Goal: Information Seeking & Learning: Learn about a topic

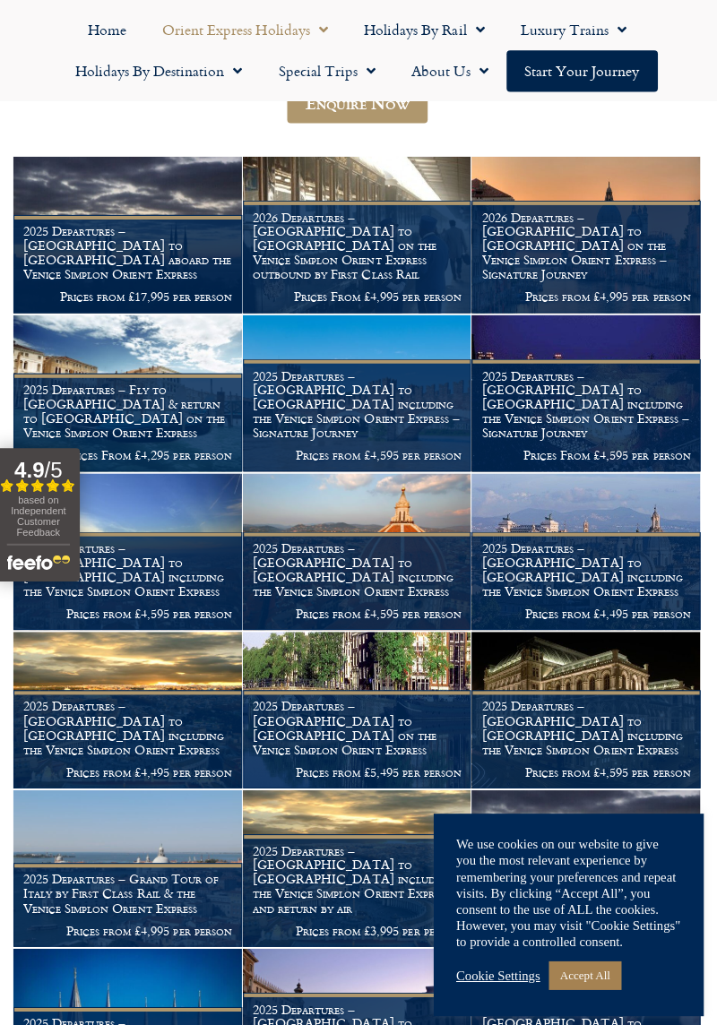
scroll to position [554, 0]
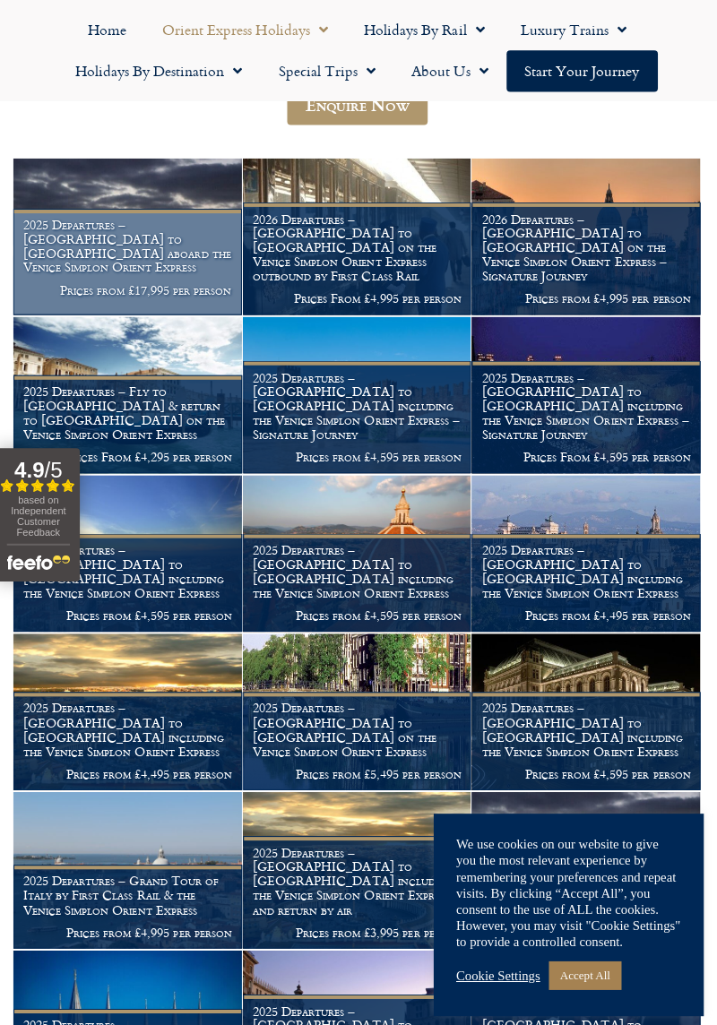
click at [79, 273] on h1 "2025 Departures – Istanbul to Paris aboard the Venice Simplon Orient Express" at bounding box center [130, 245] width 208 height 56
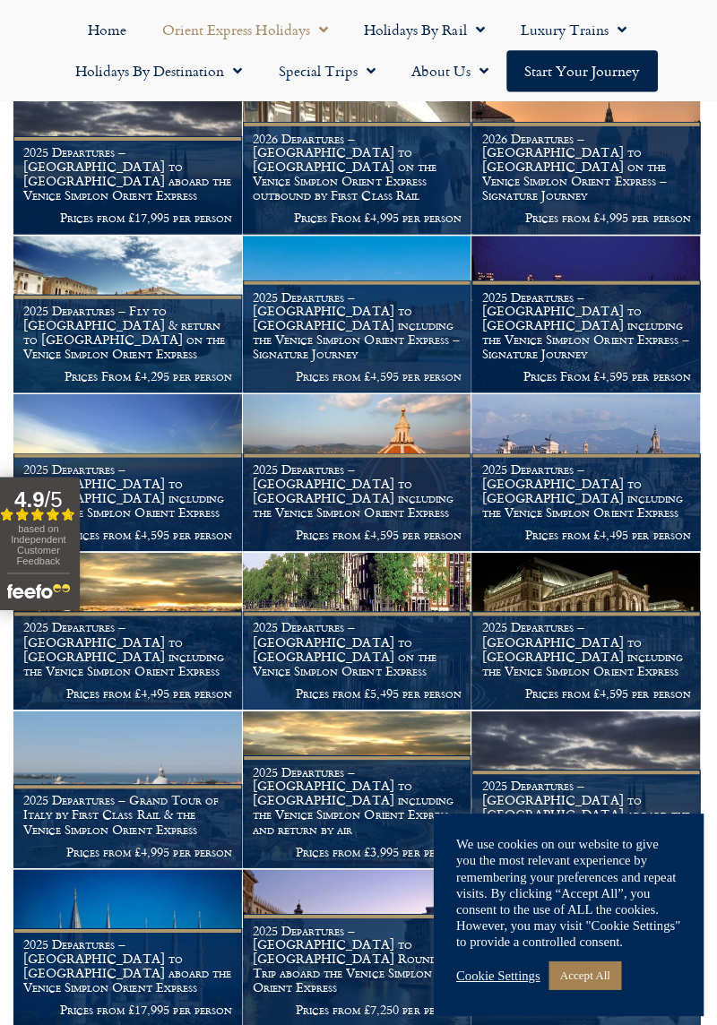
scroll to position [633, 0]
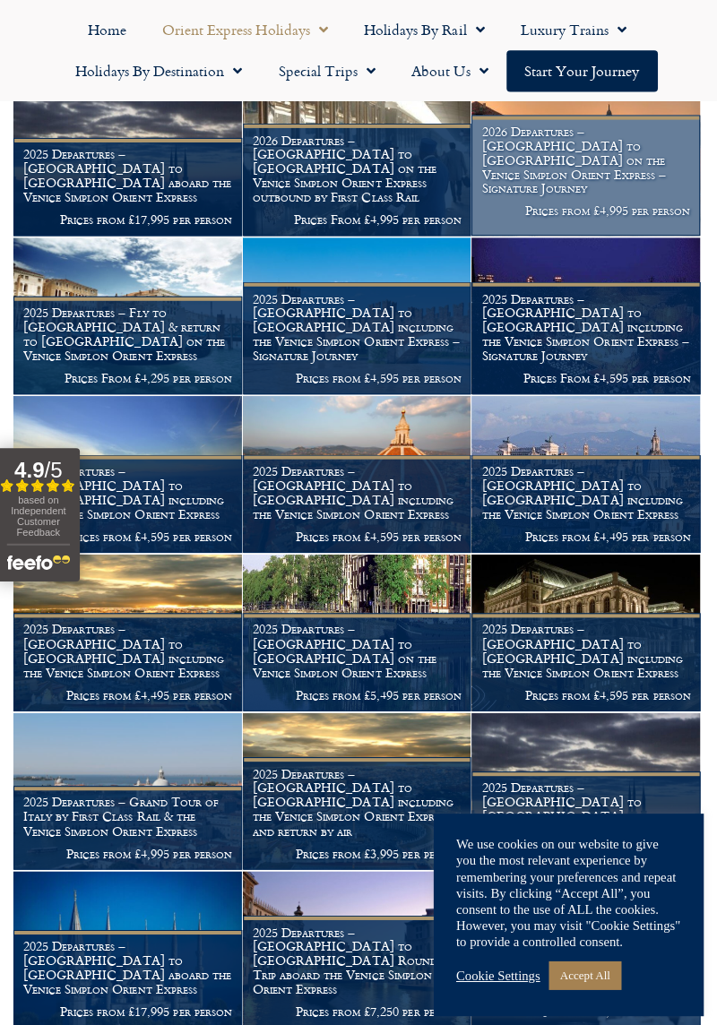
click at [596, 203] on figcaption "2026 Departures – London to Venice on the Venice Simplon Orient Express – Signa…" at bounding box center [586, 175] width 228 height 120
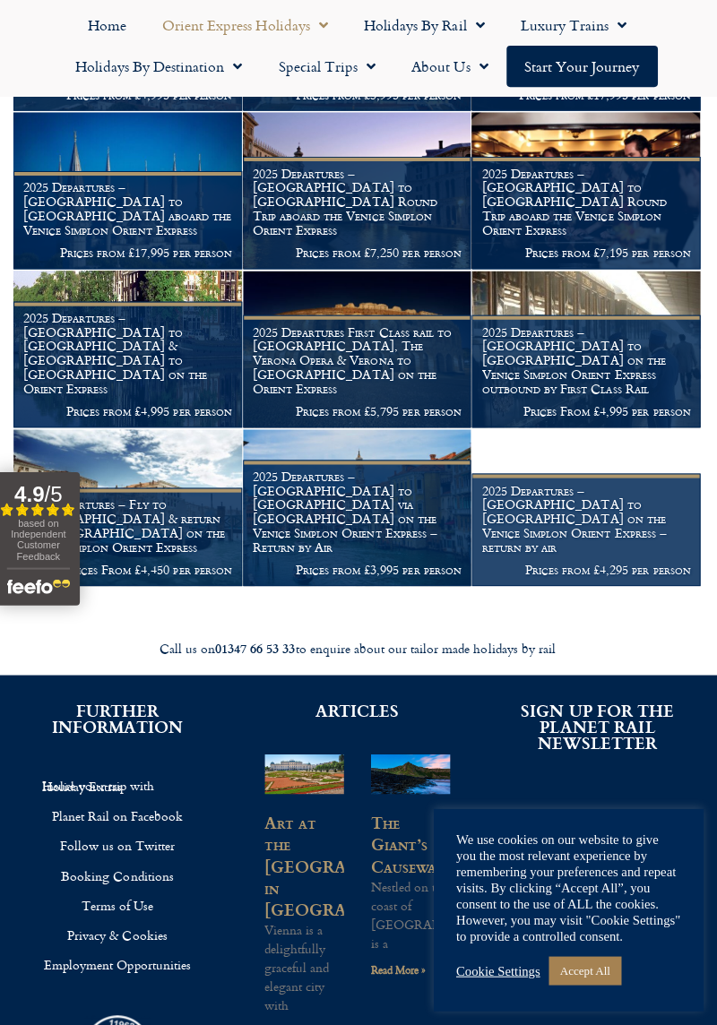
scroll to position [1396, 0]
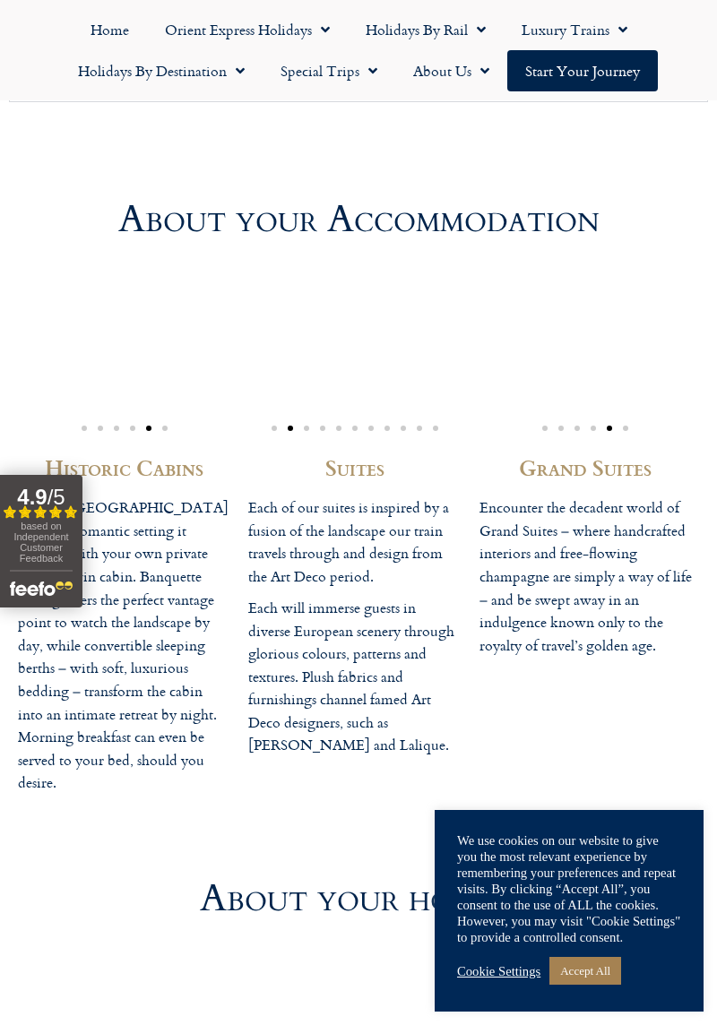
scroll to position [4874, 0]
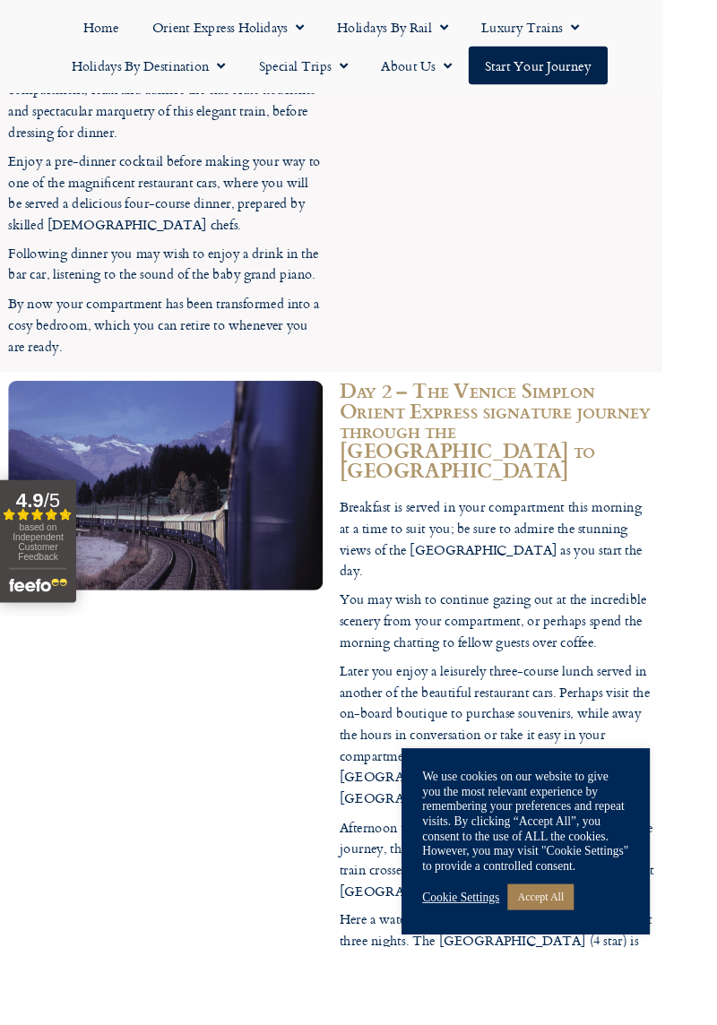
scroll to position [3343, 0]
